Goal: Information Seeking & Learning: Learn about a topic

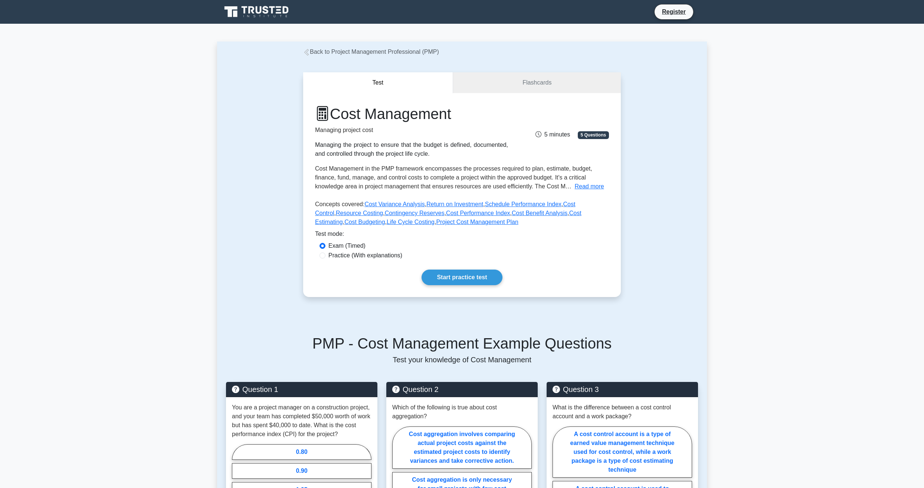
click at [359, 254] on label "Practice (With explanations)" at bounding box center [365, 255] width 74 height 9
click at [325, 254] on input "Practice (With explanations)" at bounding box center [322, 256] width 6 height 6
radio input "true"
click at [468, 276] on link "Start practice test" at bounding box center [461, 278] width 80 height 16
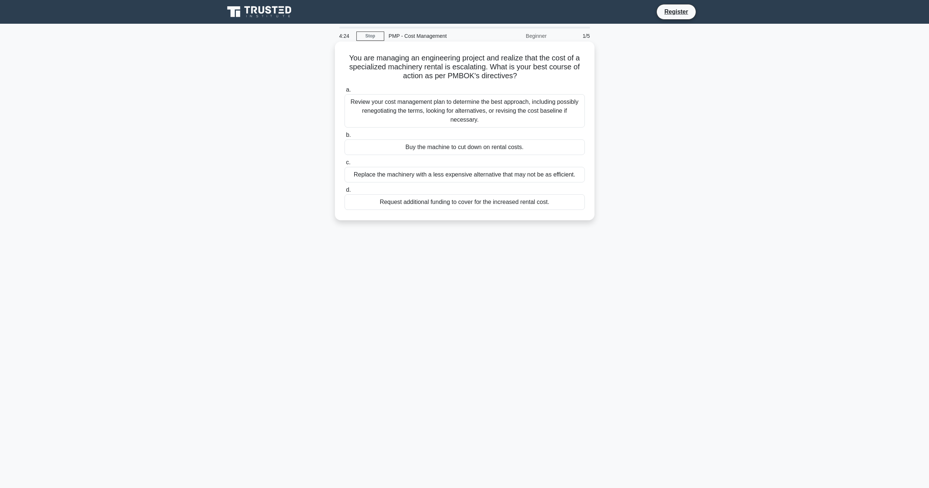
click at [477, 104] on div "Review your cost management plan to determine the best approach, including poss…" at bounding box center [465, 110] width 240 height 33
click at [345, 92] on input "a. Review your cost management plan to determine the best approach, including p…" at bounding box center [345, 90] width 0 height 5
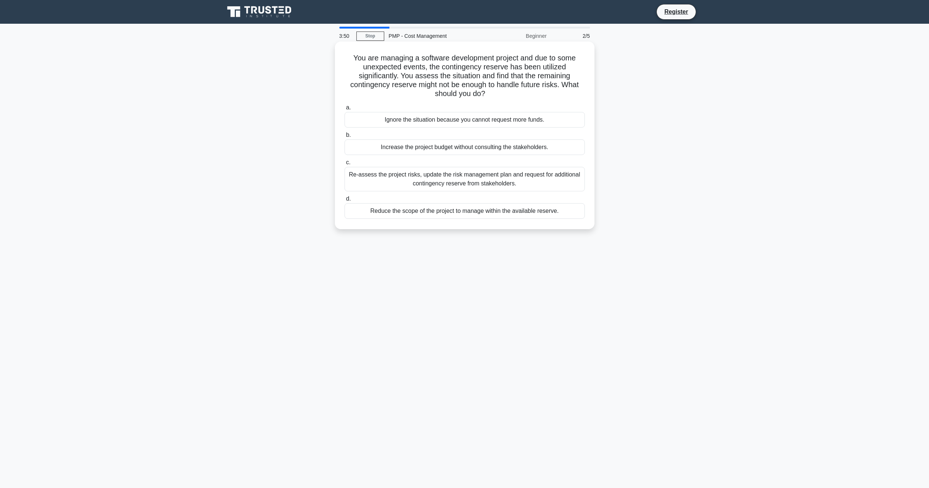
click at [471, 177] on div "Re-assess the project risks, update the risk management plan and request for ad…" at bounding box center [465, 179] width 240 height 24
click at [345, 165] on input "c. Re-assess the project risks, update the risk management plan and request for…" at bounding box center [345, 162] width 0 height 5
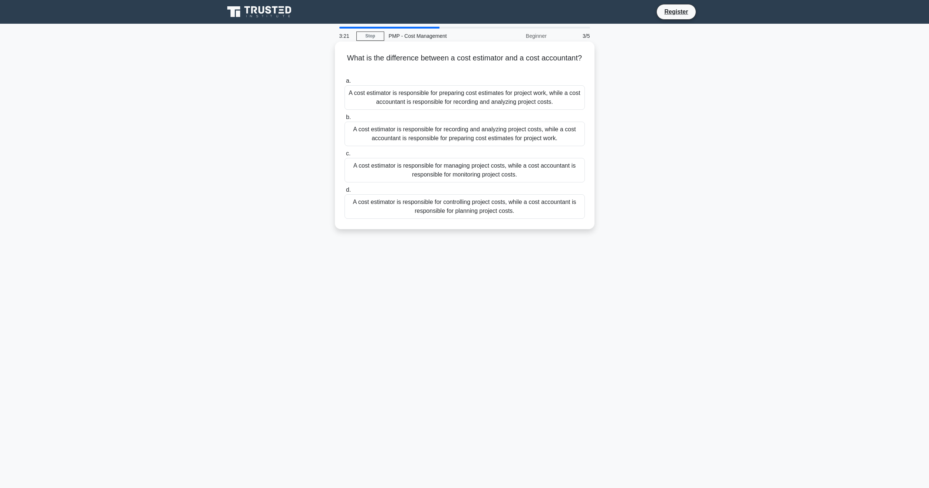
click at [485, 208] on div "A cost estimator is responsible for controlling project costs, while a cost acc…" at bounding box center [465, 206] width 240 height 24
click at [345, 192] on input "d. A cost estimator is responsible for controlling project costs, while a cost …" at bounding box center [345, 190] width 0 height 5
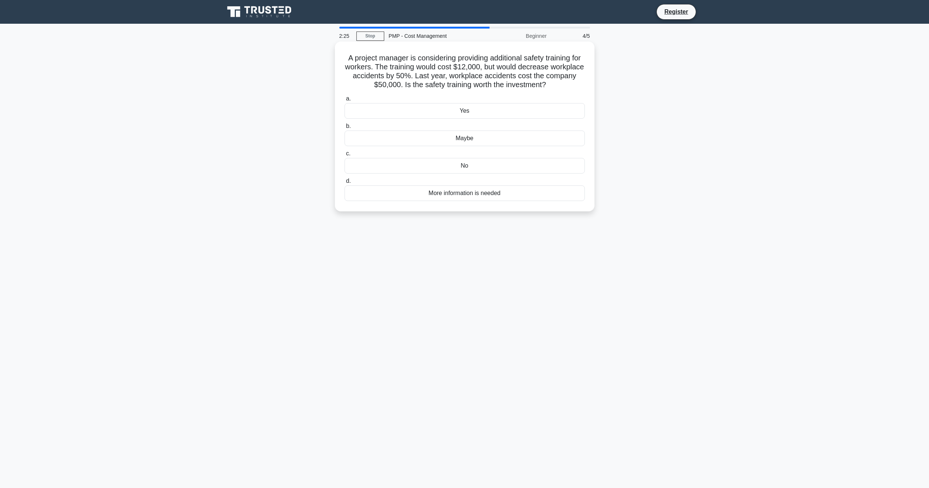
click at [494, 163] on div "No" at bounding box center [465, 166] width 240 height 16
click at [345, 156] on input "c. No" at bounding box center [345, 153] width 0 height 5
click at [468, 122] on label "b. 0.92" at bounding box center [465, 125] width 240 height 24
drag, startPoint x: 468, startPoint y: 122, endPoint x: 490, endPoint y: 128, distance: 22.8
click at [490, 128] on div "0.92" at bounding box center [465, 130] width 240 height 16
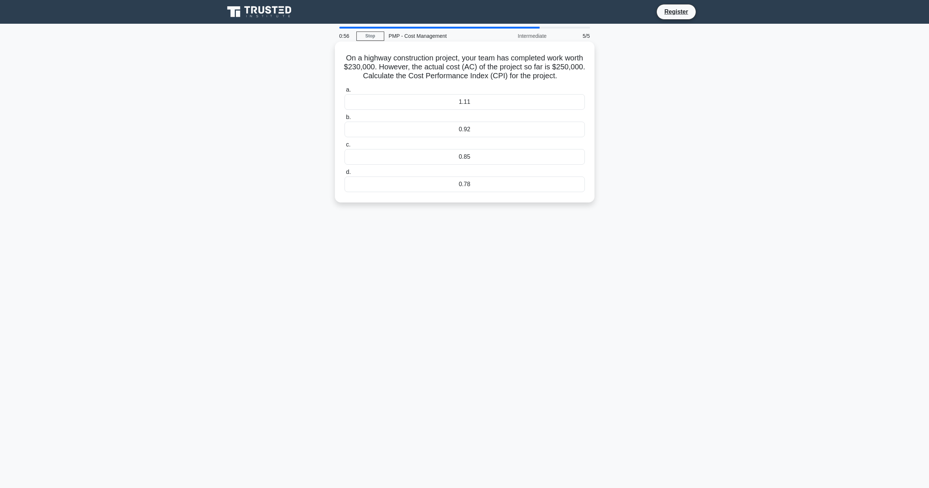
click at [345, 120] on input "b. 0.92" at bounding box center [345, 117] width 0 height 5
click at [490, 128] on div "0.92" at bounding box center [465, 130] width 240 height 16
click at [345, 120] on input "b. 0.92" at bounding box center [345, 117] width 0 height 5
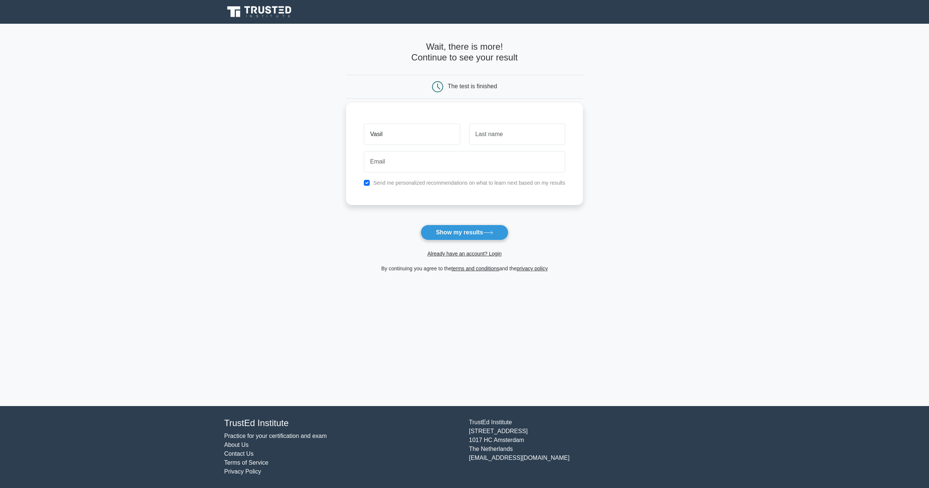
type input "Vasil"
type input "Vasilev"
click at [428, 157] on input "email" at bounding box center [464, 162] width 201 height 22
type input "vasil.vasilev@hitachienergy.com"
click at [469, 232] on button "Show my results" at bounding box center [465, 233] width 88 height 16
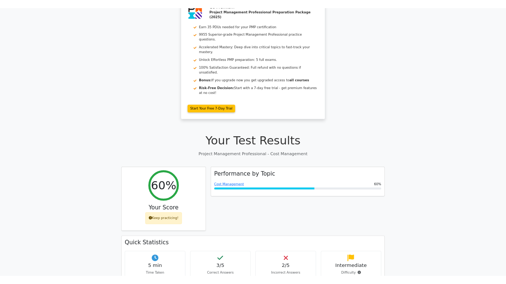
scroll to position [223, 0]
